Goal: Navigation & Orientation: Go to known website

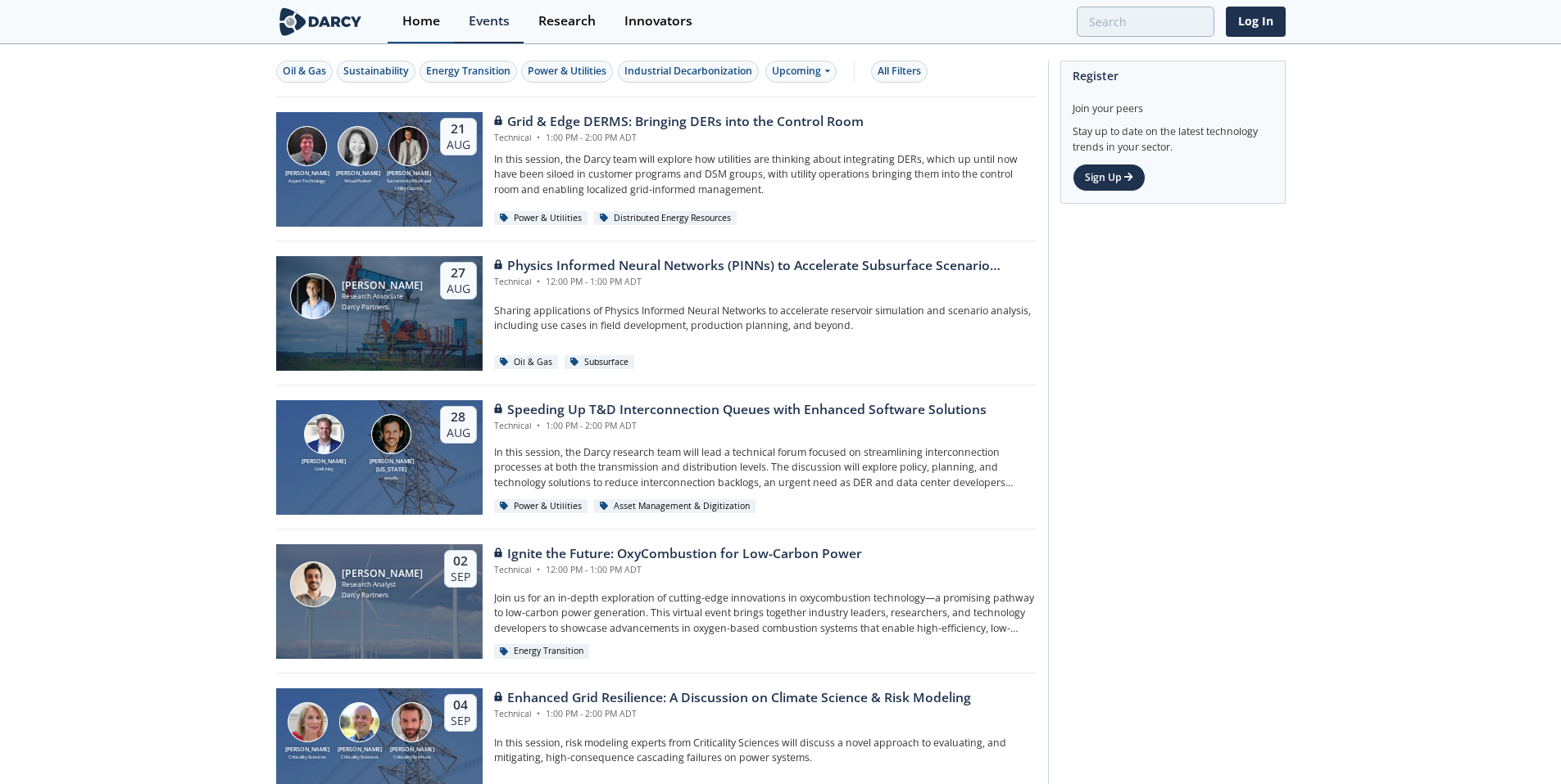
click at [421, 25] on div "Home" at bounding box center [421, 21] width 38 height 13
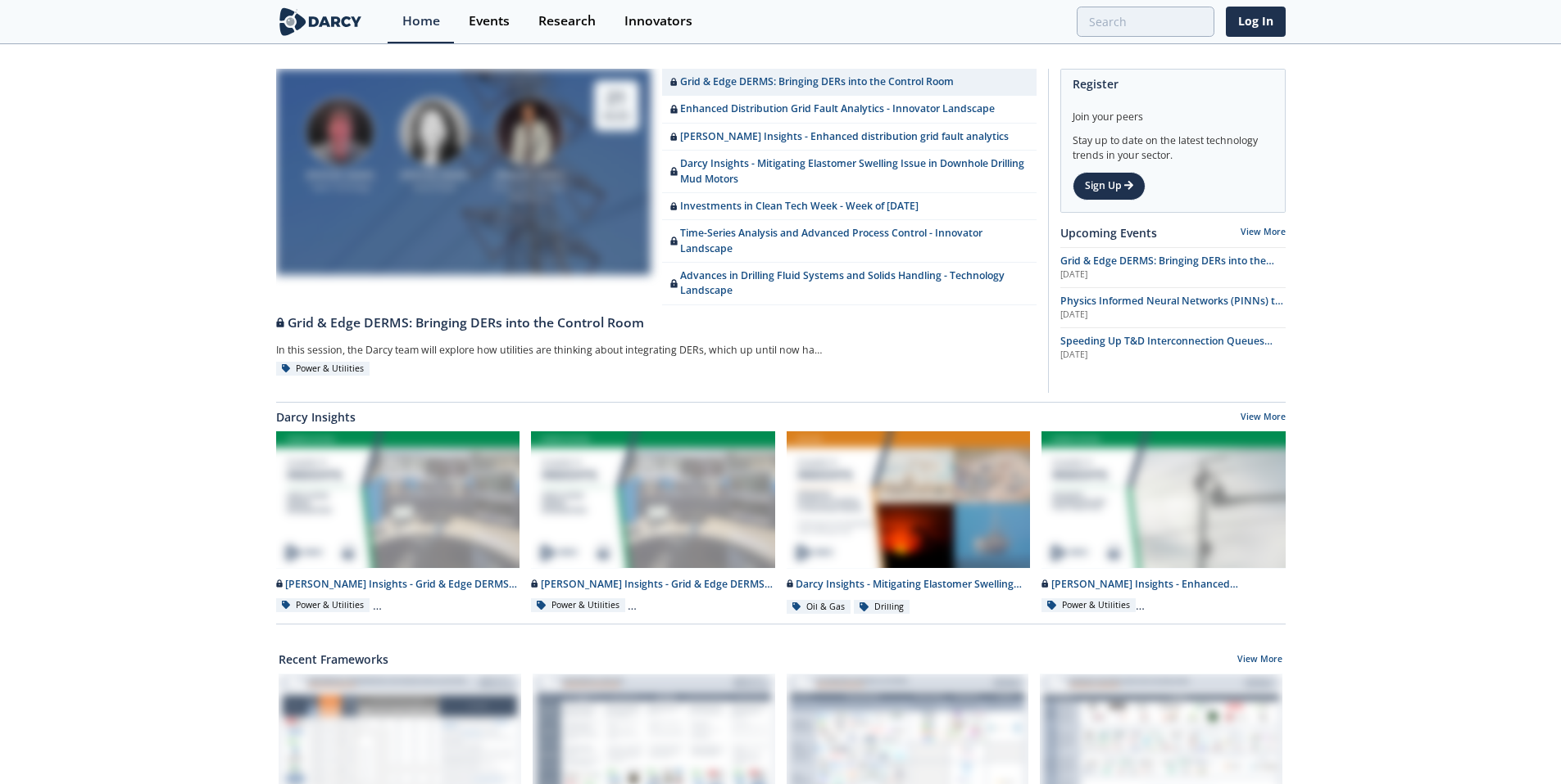
click at [294, 17] on img at bounding box center [320, 21] width 89 height 29
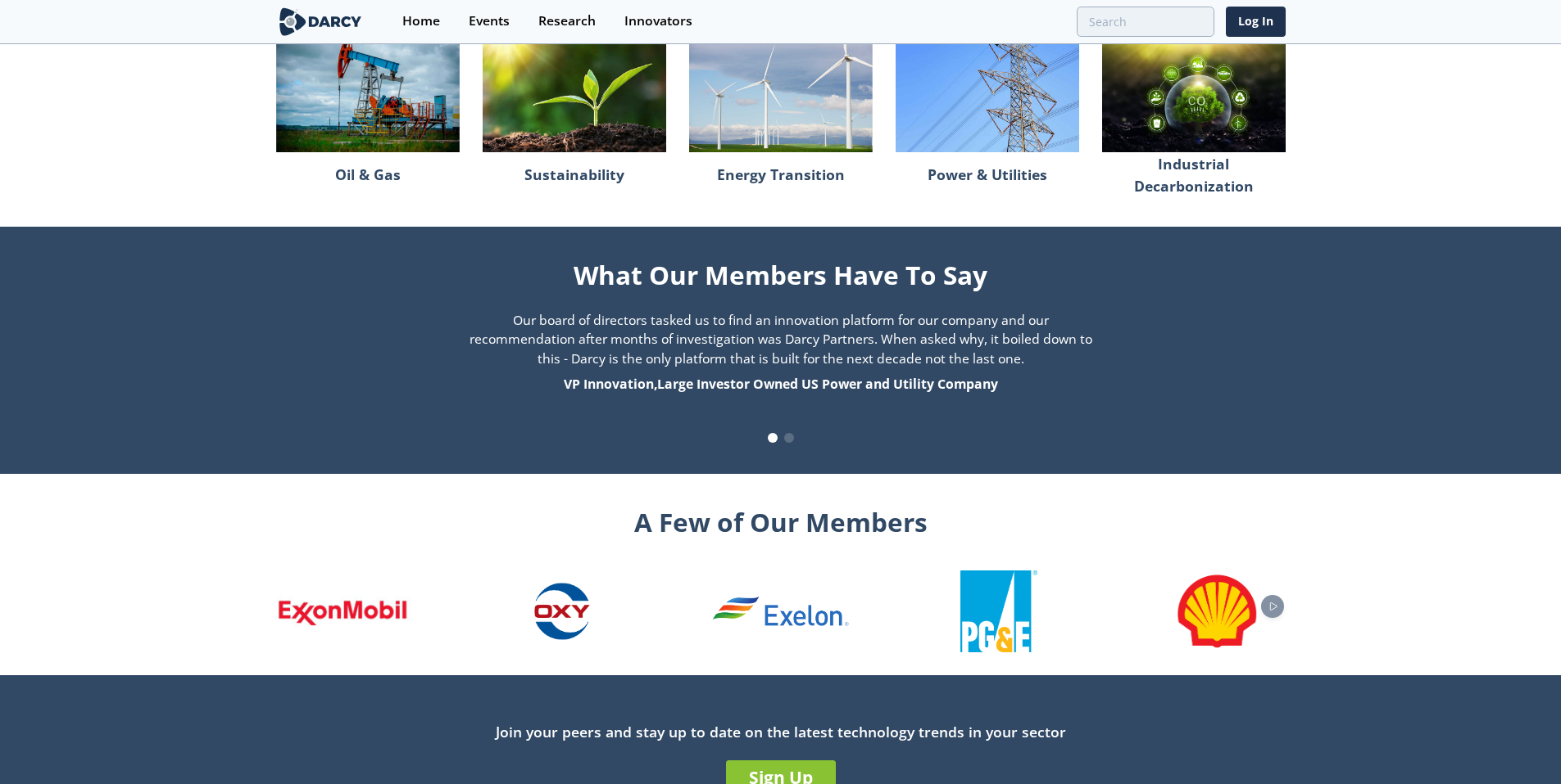
scroll to position [1563, 0]
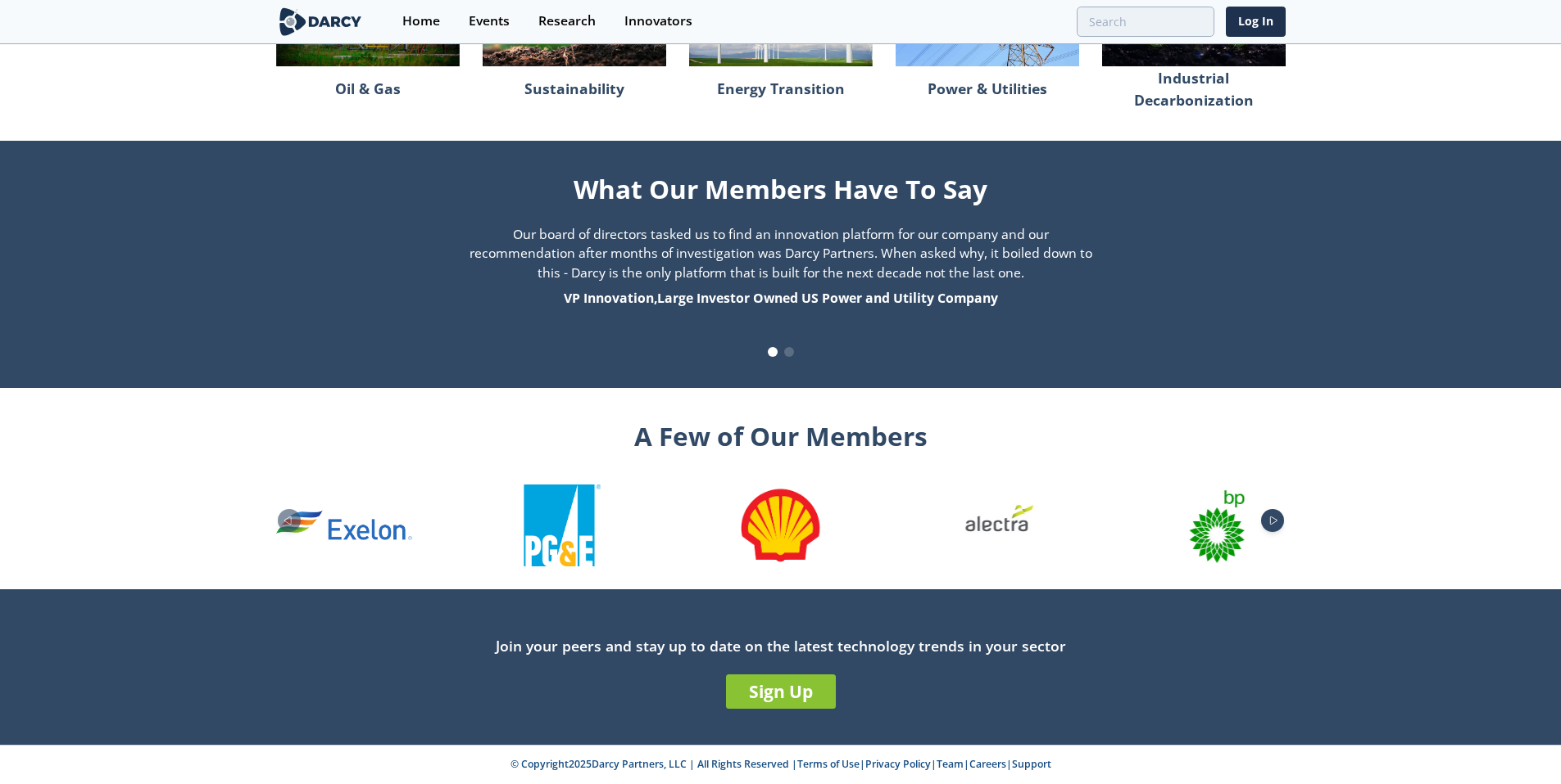
click at [1277, 520] on icon "Next slide" at bounding box center [1273, 521] width 7 height 7
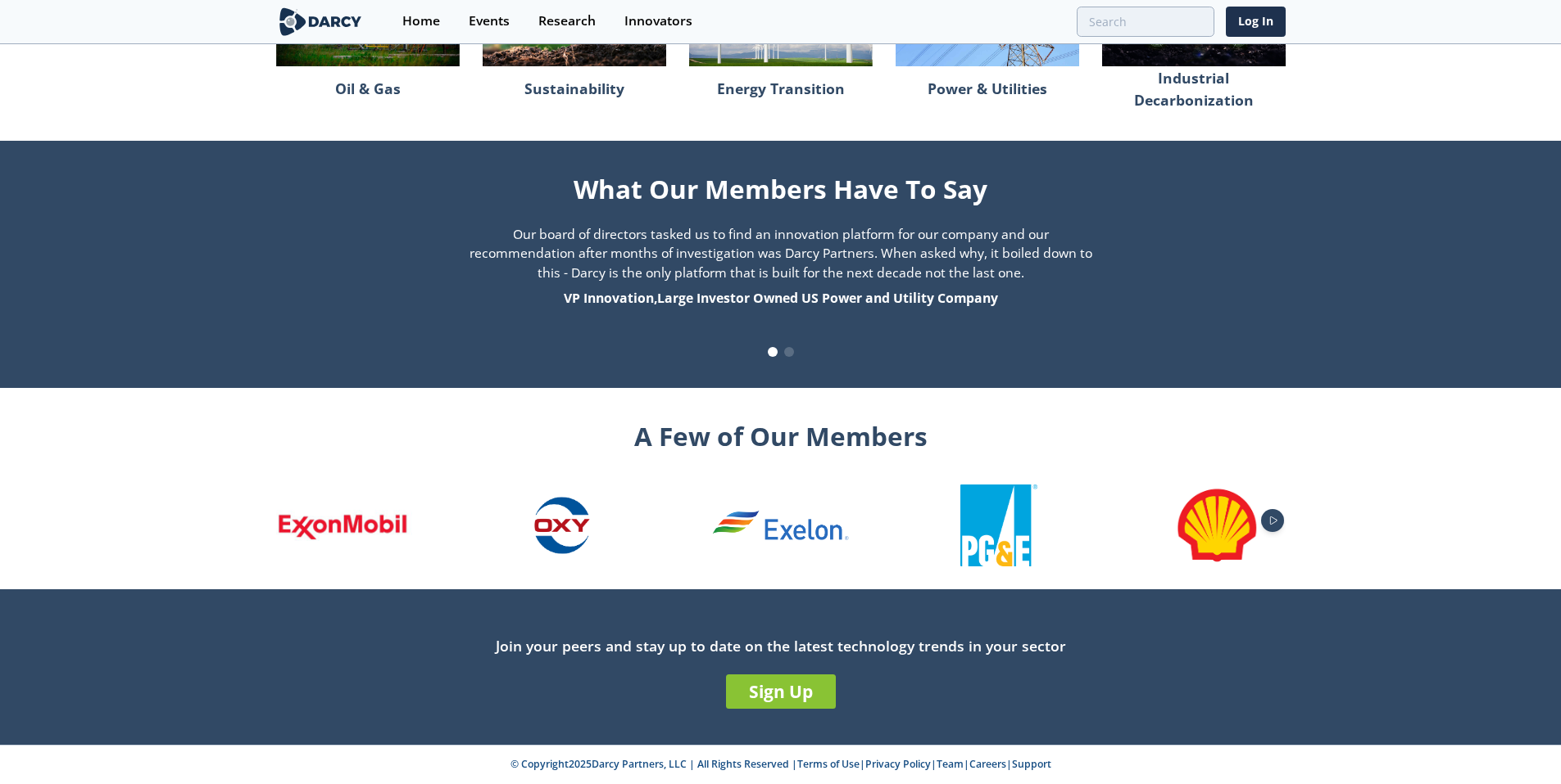
click at [1277, 520] on icon "Next slide" at bounding box center [1273, 521] width 7 height 7
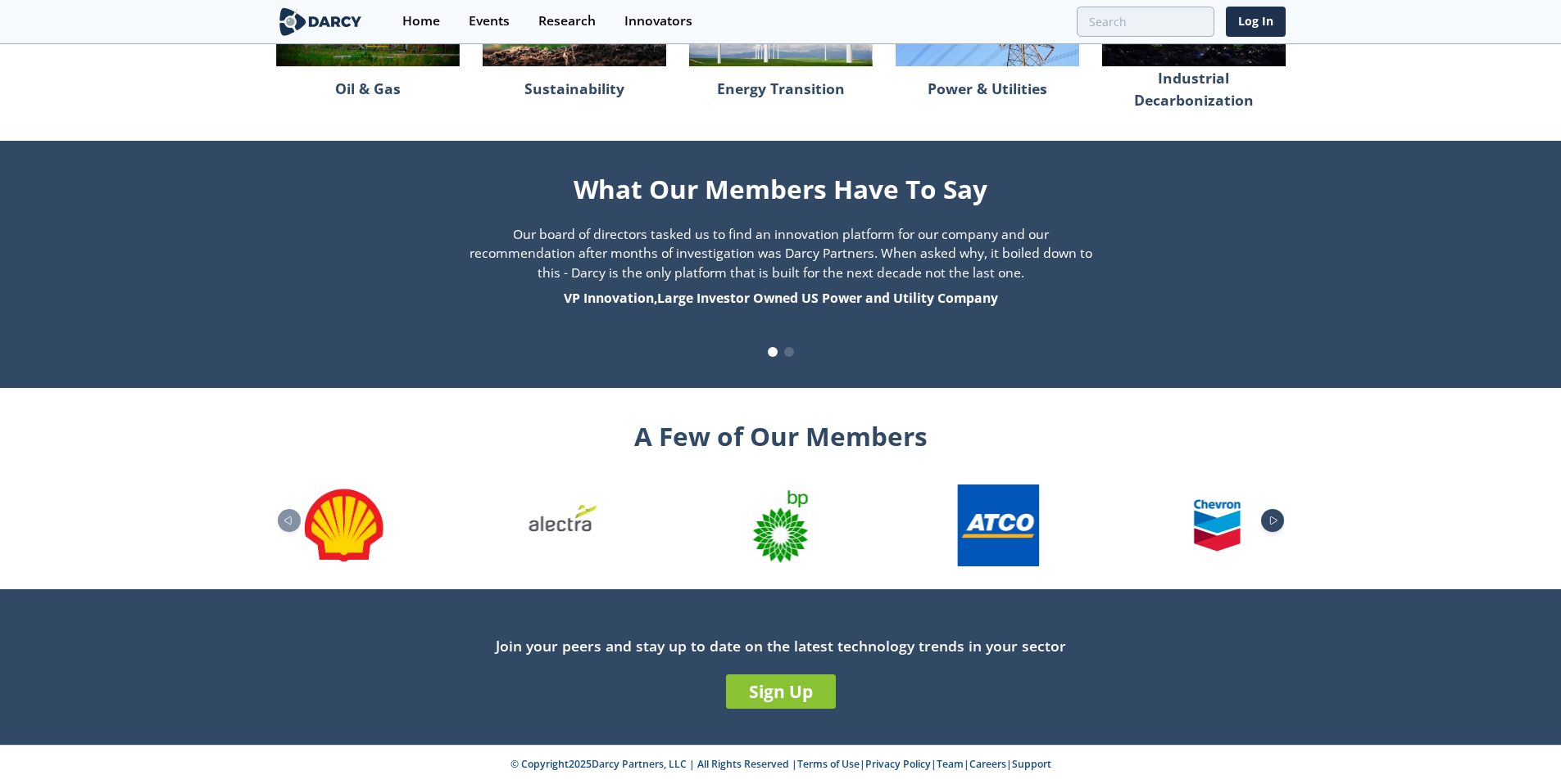
click at [1277, 520] on icon "Next slide" at bounding box center [1273, 521] width 7 height 7
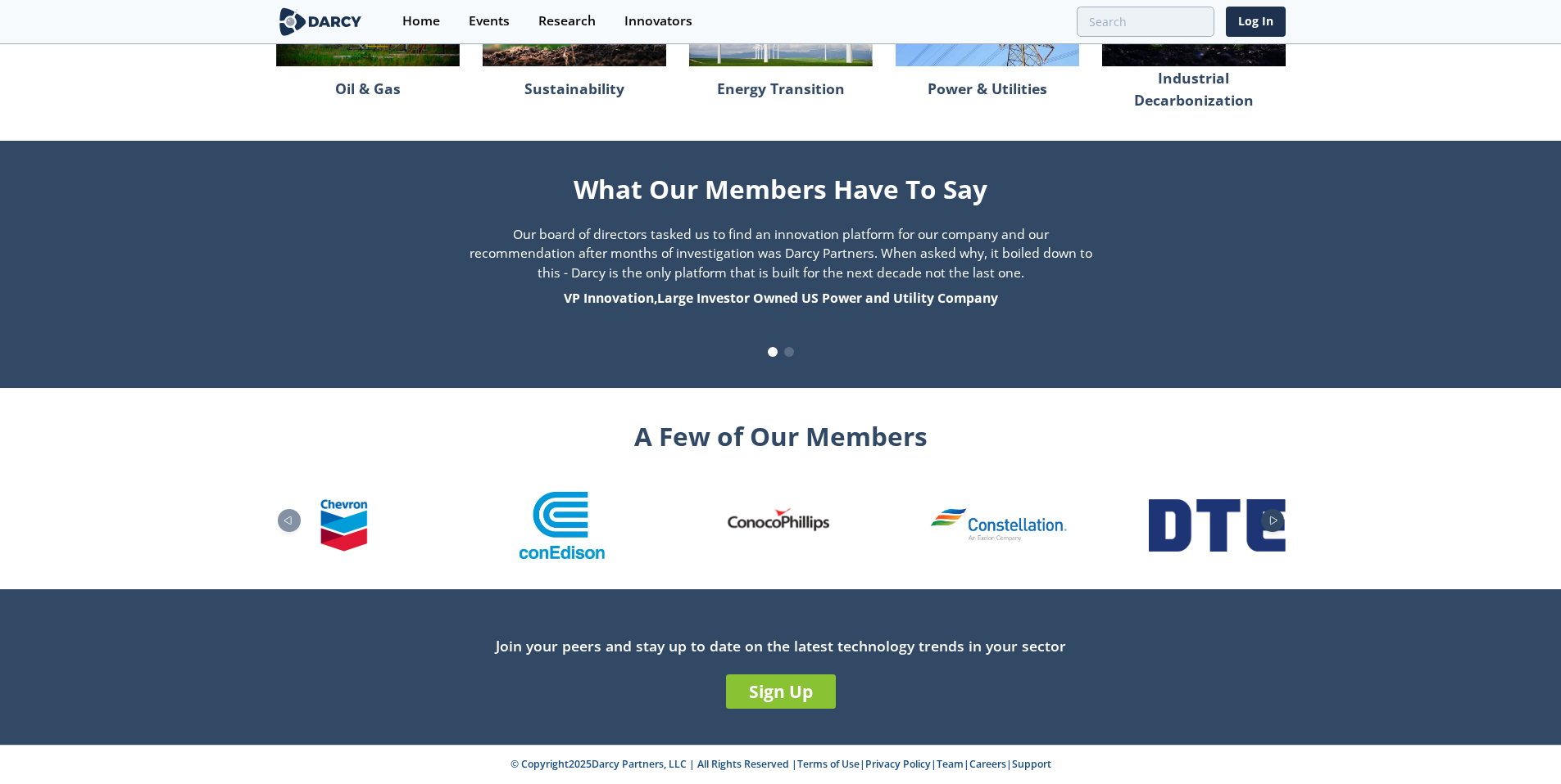
click at [1277, 520] on icon "Next slide" at bounding box center [1273, 521] width 7 height 7
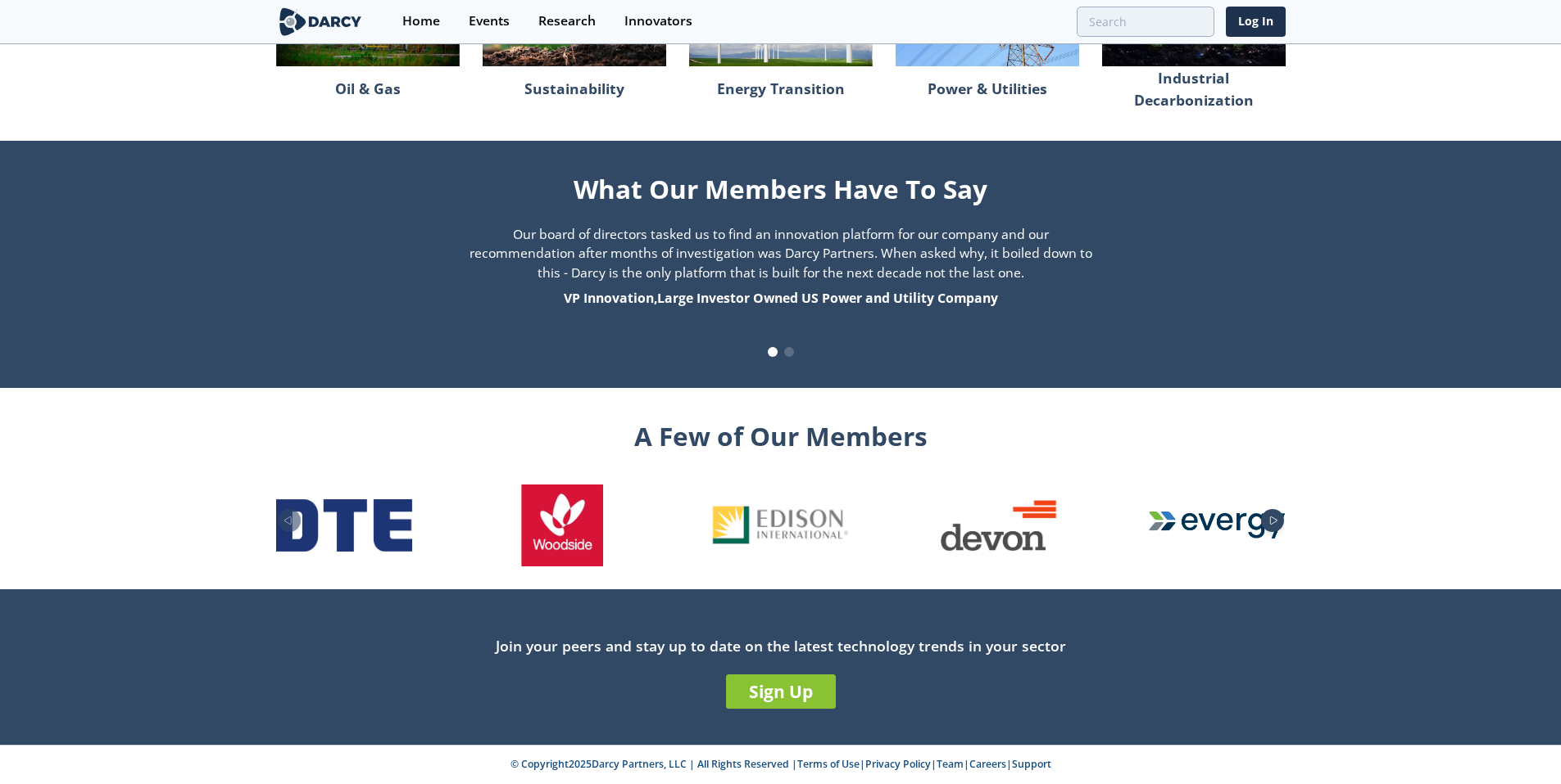
click at [1277, 520] on icon "Next slide" at bounding box center [1273, 521] width 7 height 7
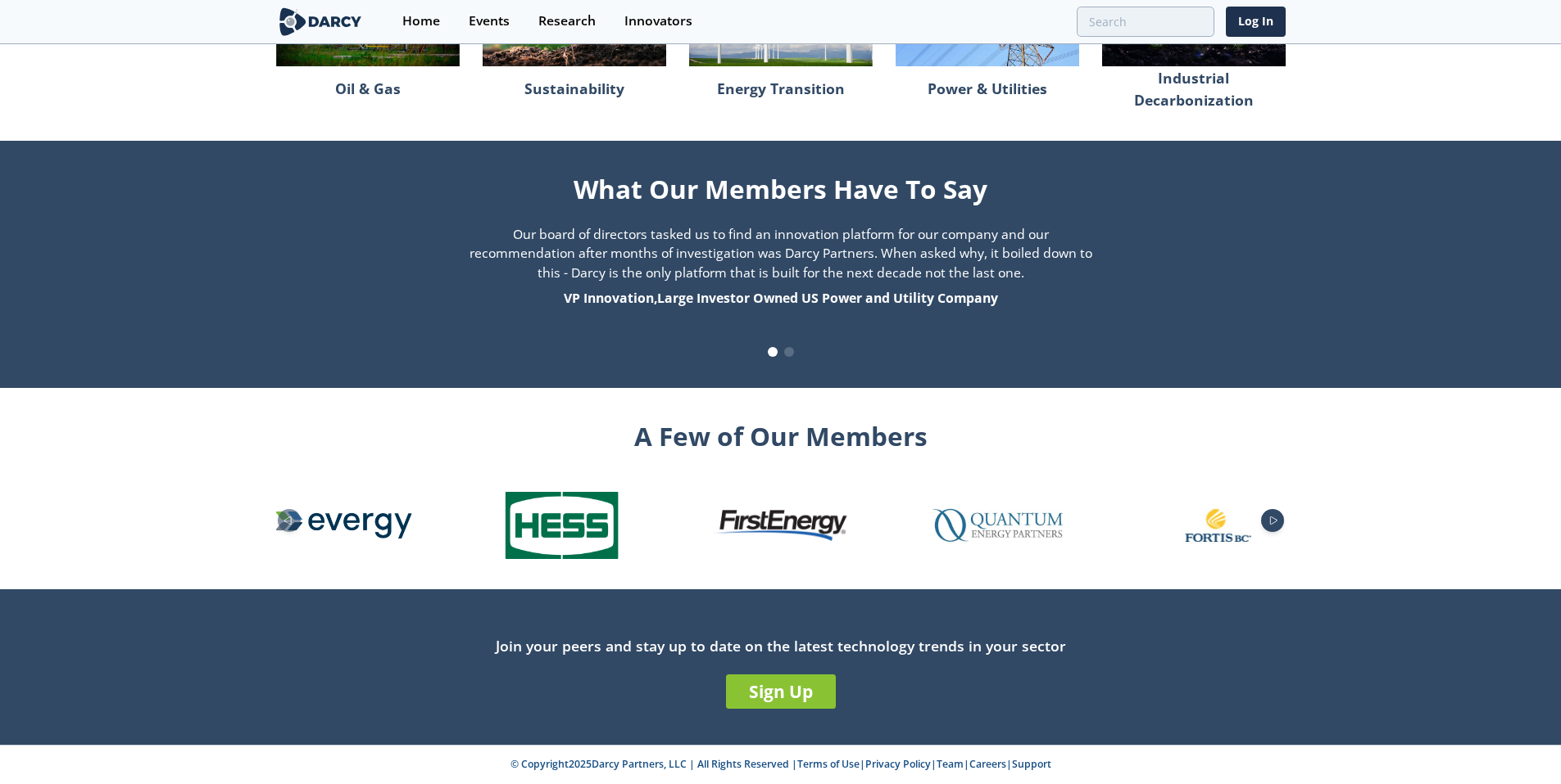
click at [1277, 520] on icon "Next slide" at bounding box center [1273, 521] width 7 height 7
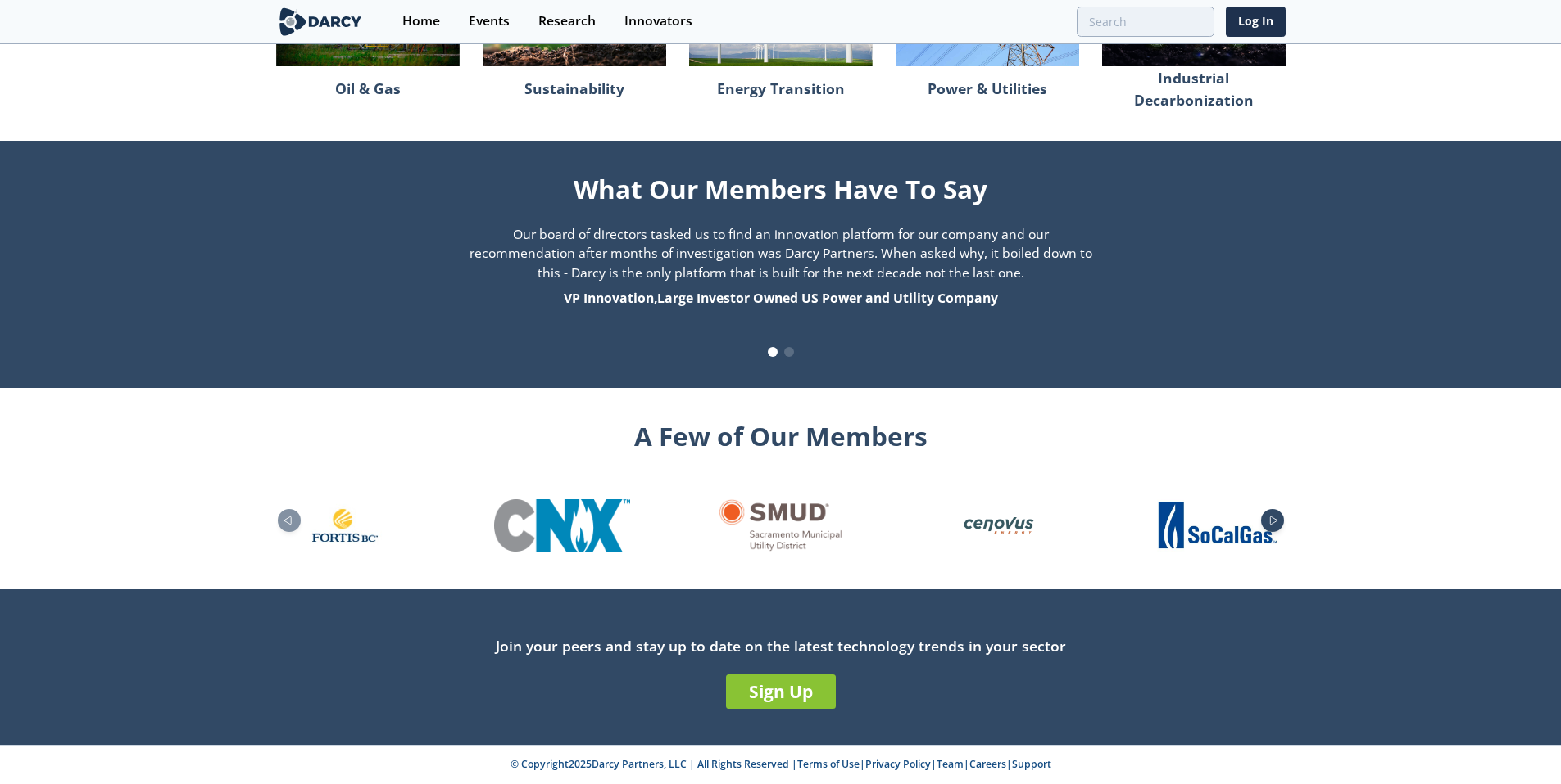
click at [1277, 520] on icon "Next slide" at bounding box center [1273, 521] width 7 height 7
